Goal: Browse casually

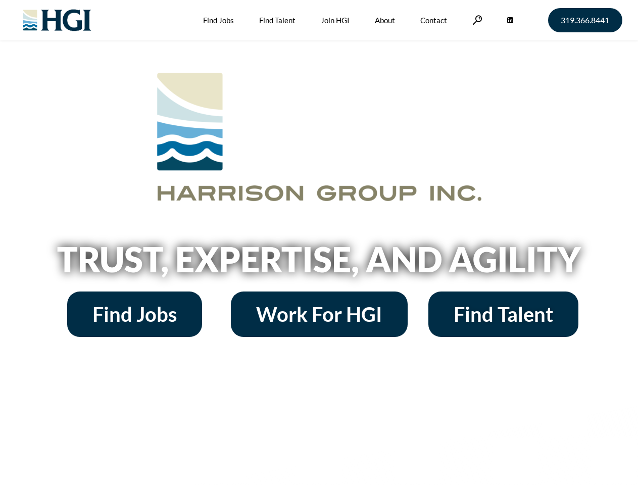
click at [319, 242] on h2 "Trust, Expertise, and Agility" at bounding box center [319, 259] width 576 height 34
click at [476, 20] on link at bounding box center [477, 20] width 10 height 10
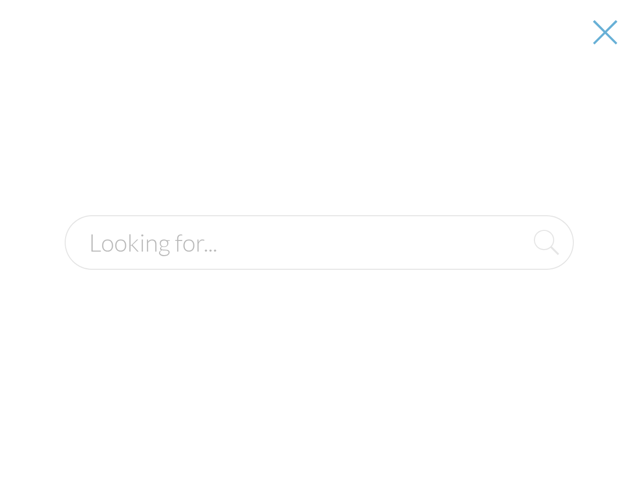
click at [319, 263] on h2 "Trust, Expertise, and Agility" at bounding box center [319, 259] width 576 height 34
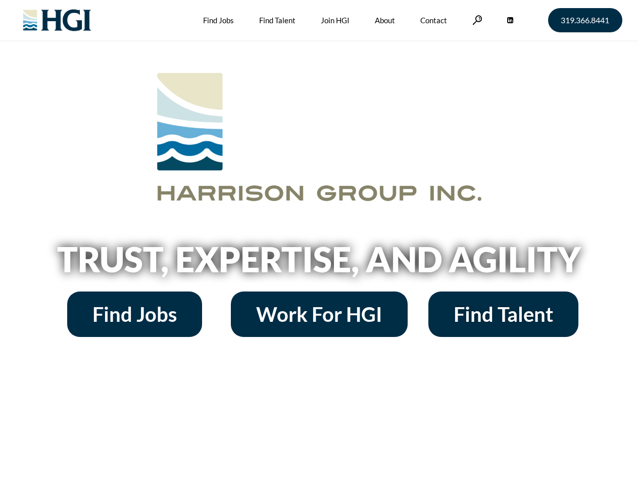
click at [319, 242] on h2 "Trust, Expertise, and Agility" at bounding box center [319, 259] width 576 height 34
click at [476, 20] on link at bounding box center [477, 20] width 10 height 10
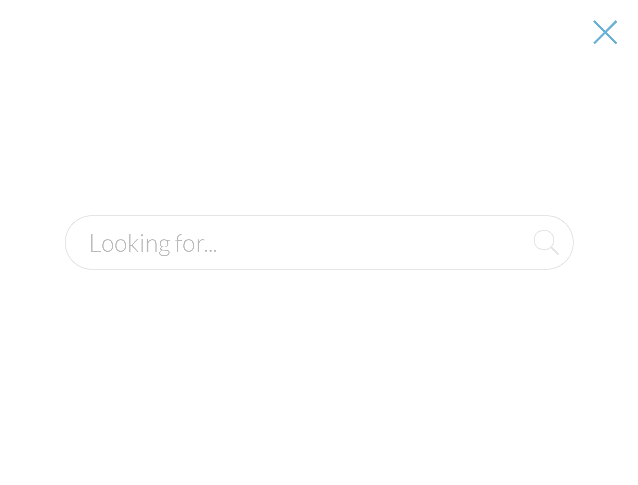
click at [319, 263] on h2 "Trust, Expertise, and Agility" at bounding box center [319, 259] width 576 height 34
